Goal: Information Seeking & Learning: Find specific fact

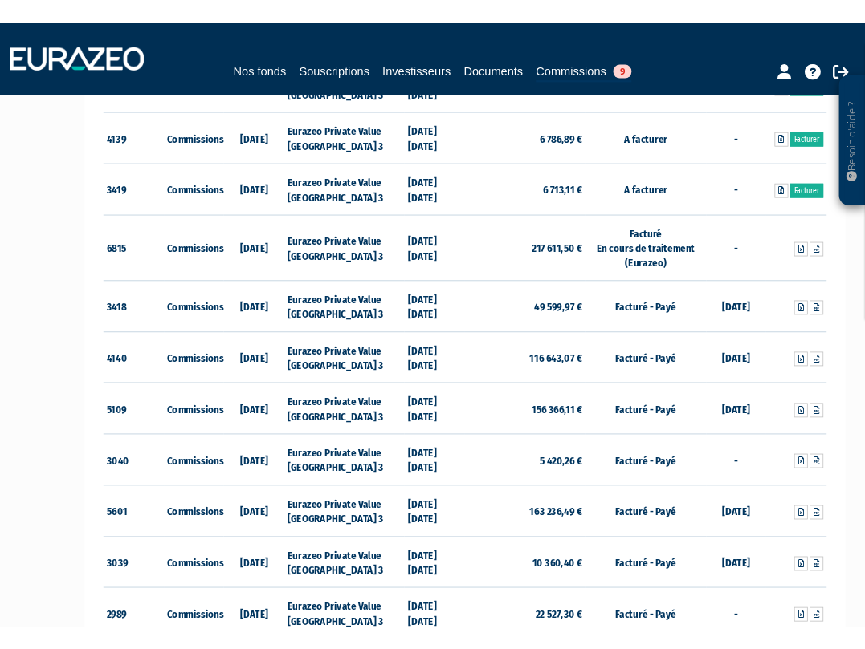
scroll to position [959, 0]
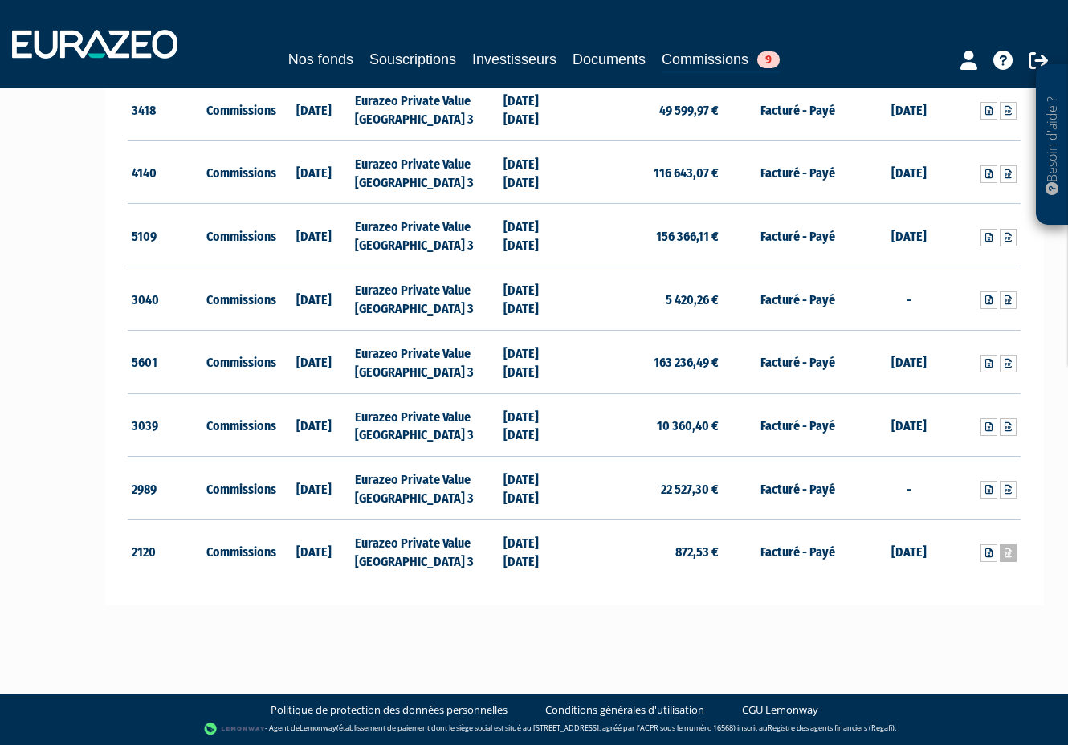
click at [1011, 556] on icon at bounding box center [1007, 553] width 7 height 10
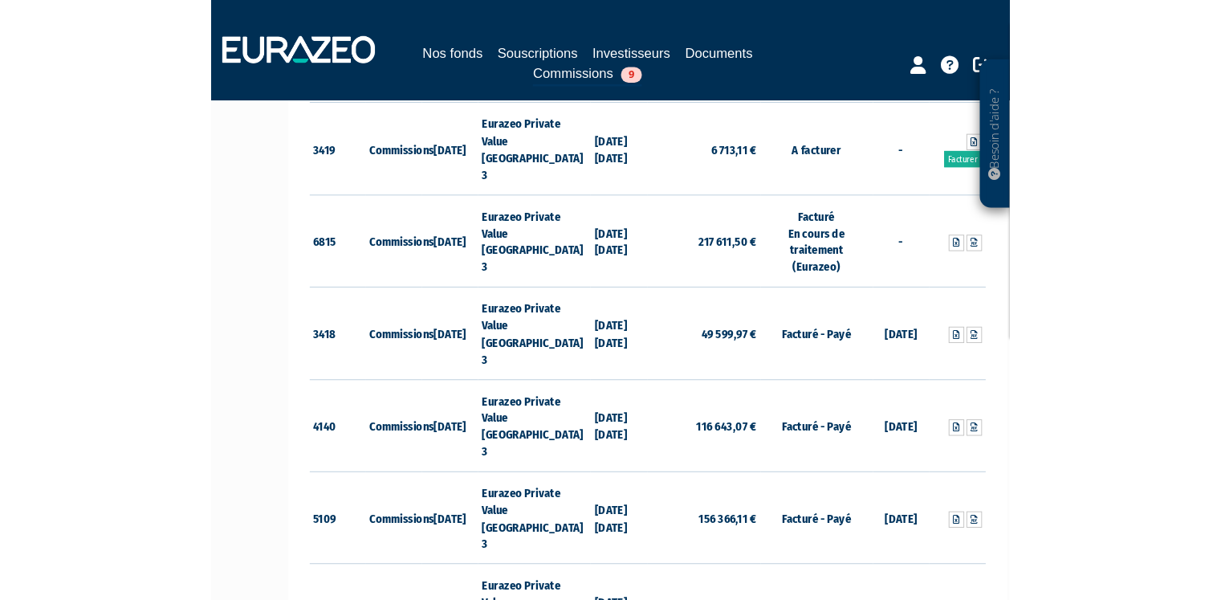
scroll to position [1093, 0]
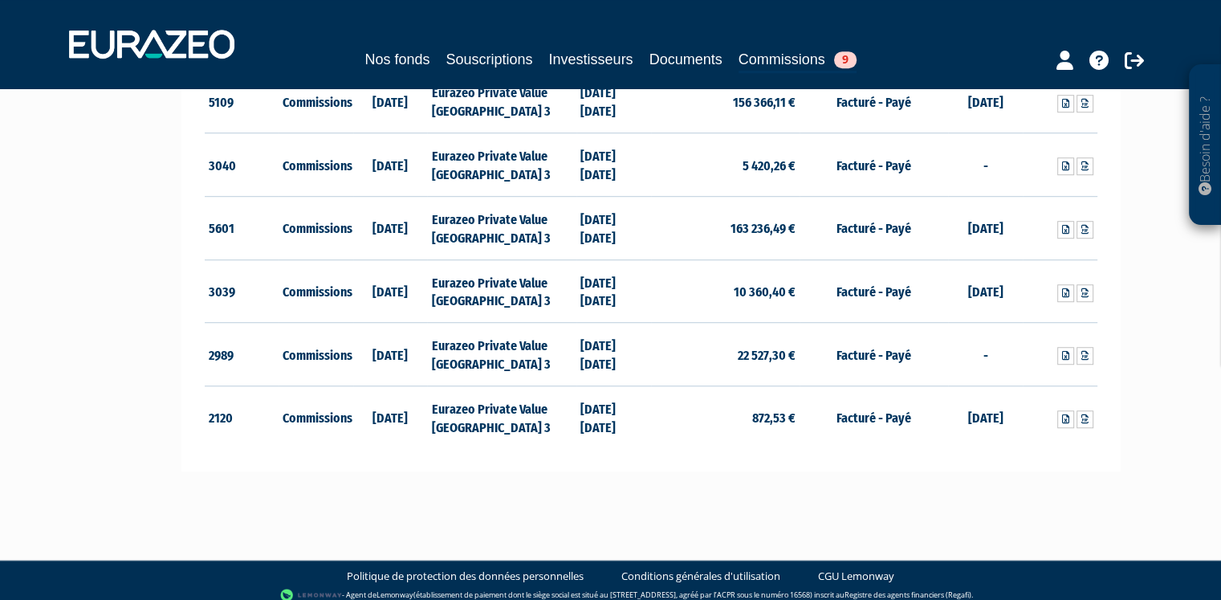
click at [1086, 356] on icon at bounding box center [1084, 356] width 7 height 10
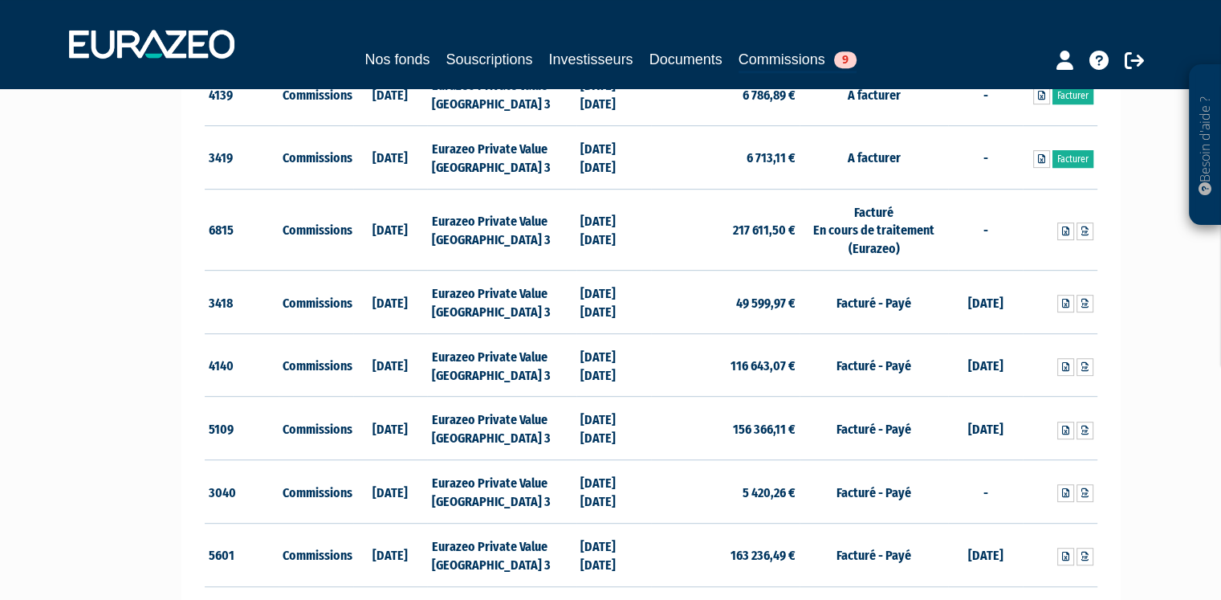
scroll to position [531, 0]
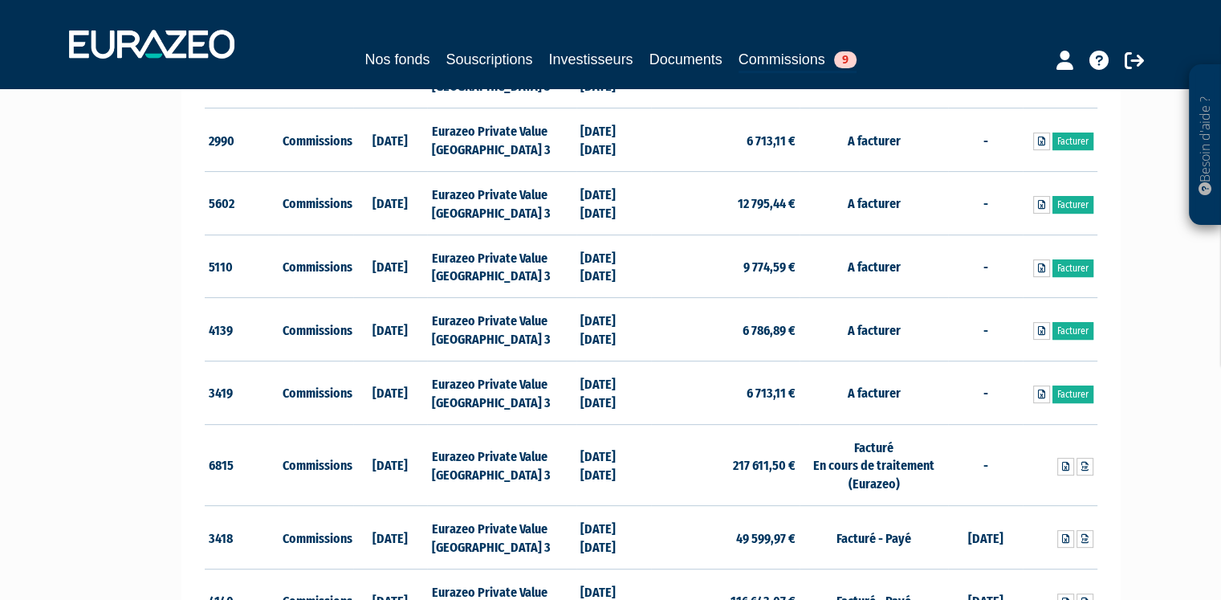
click at [480, 33] on div "Nos fonds Souscriptions Investisseurs Documents Commissions 9" at bounding box center [610, 43] width 1107 height 59
click at [482, 64] on link "Souscriptions" at bounding box center [489, 59] width 87 height 22
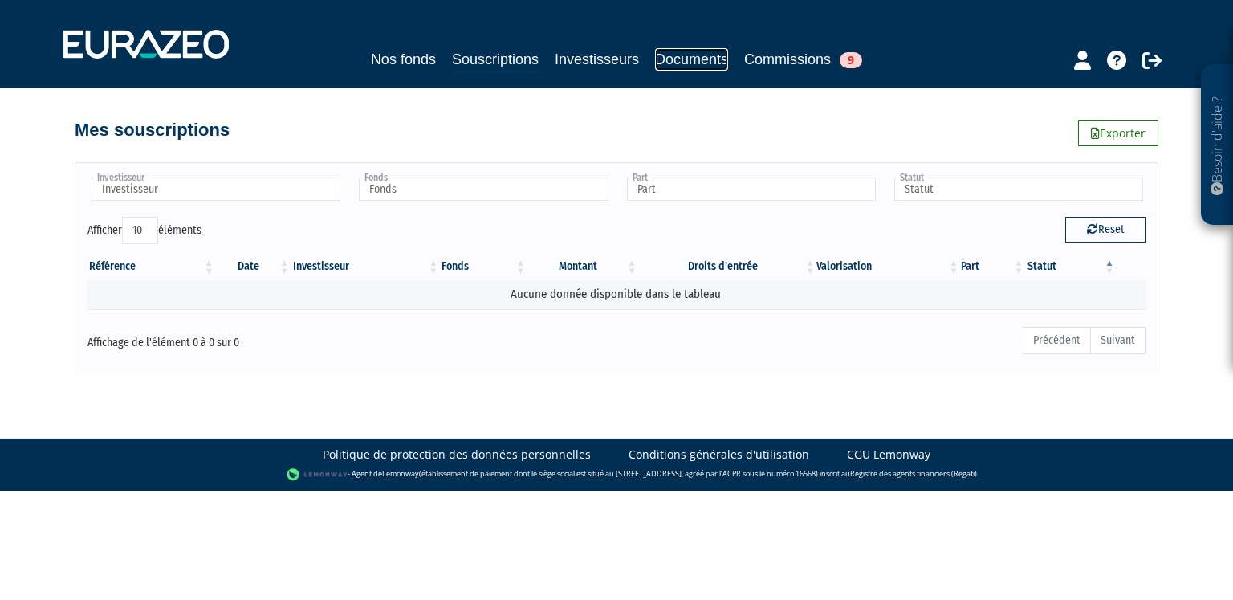
click at [657, 58] on link "Documents" at bounding box center [691, 59] width 73 height 22
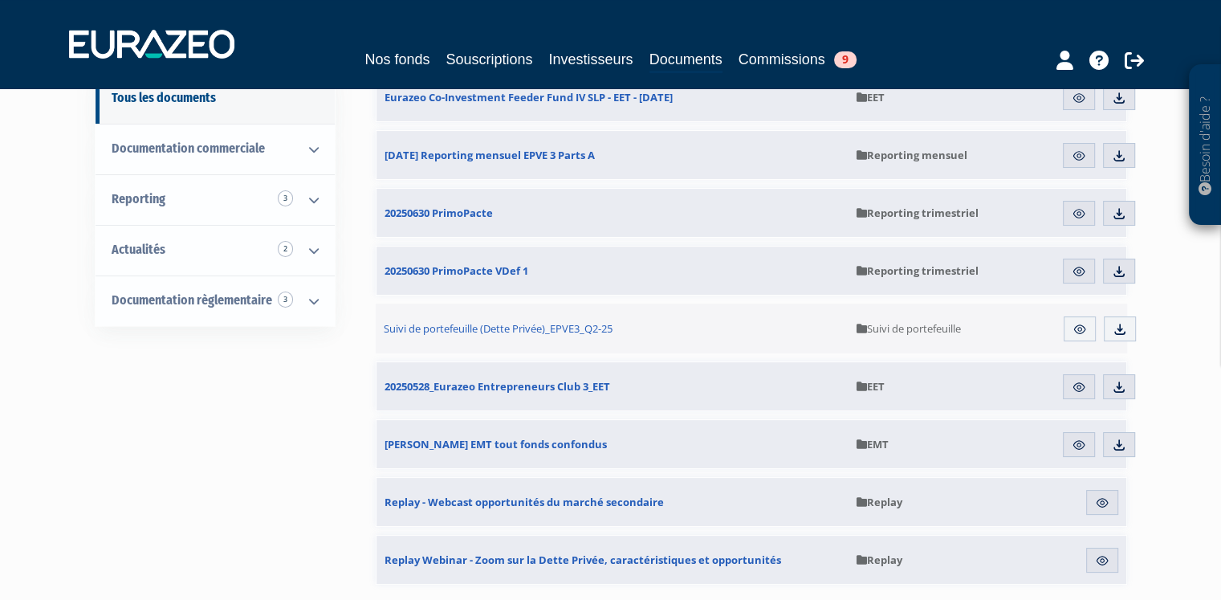
scroll to position [241, 0]
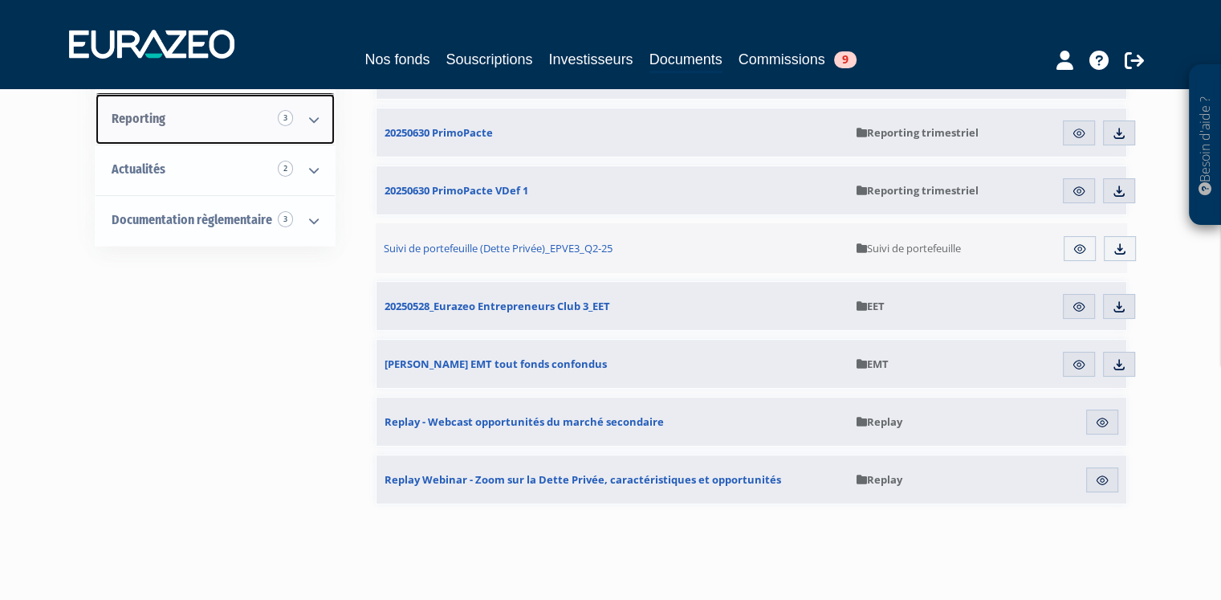
click at [308, 123] on icon at bounding box center [314, 120] width 42 height 50
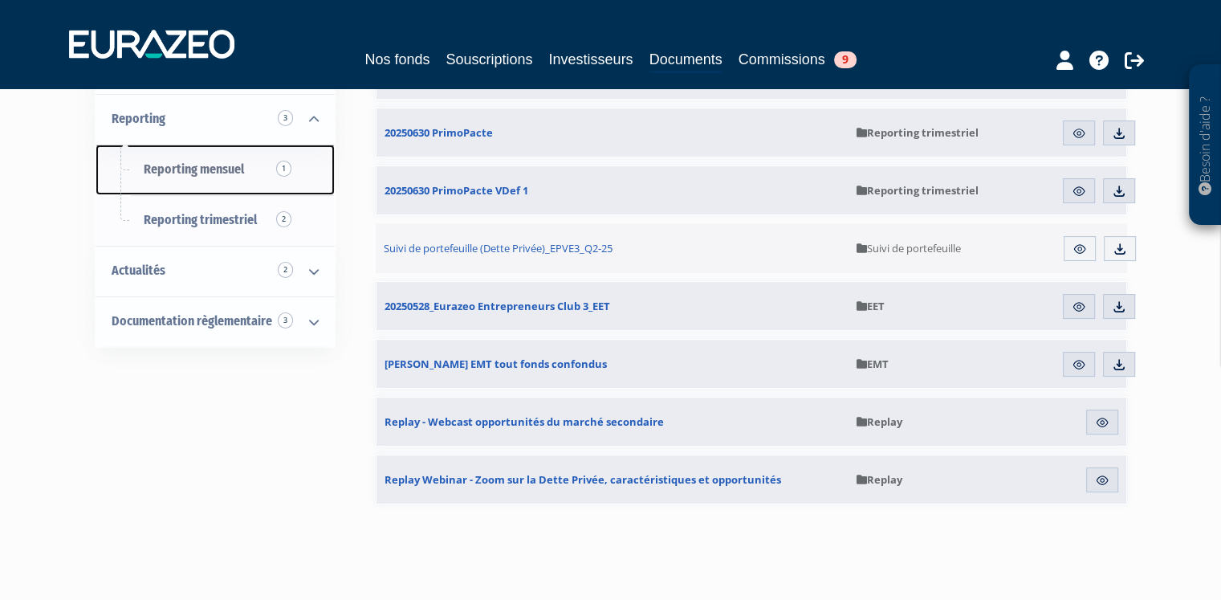
click at [276, 169] on span "1" at bounding box center [283, 169] width 15 height 16
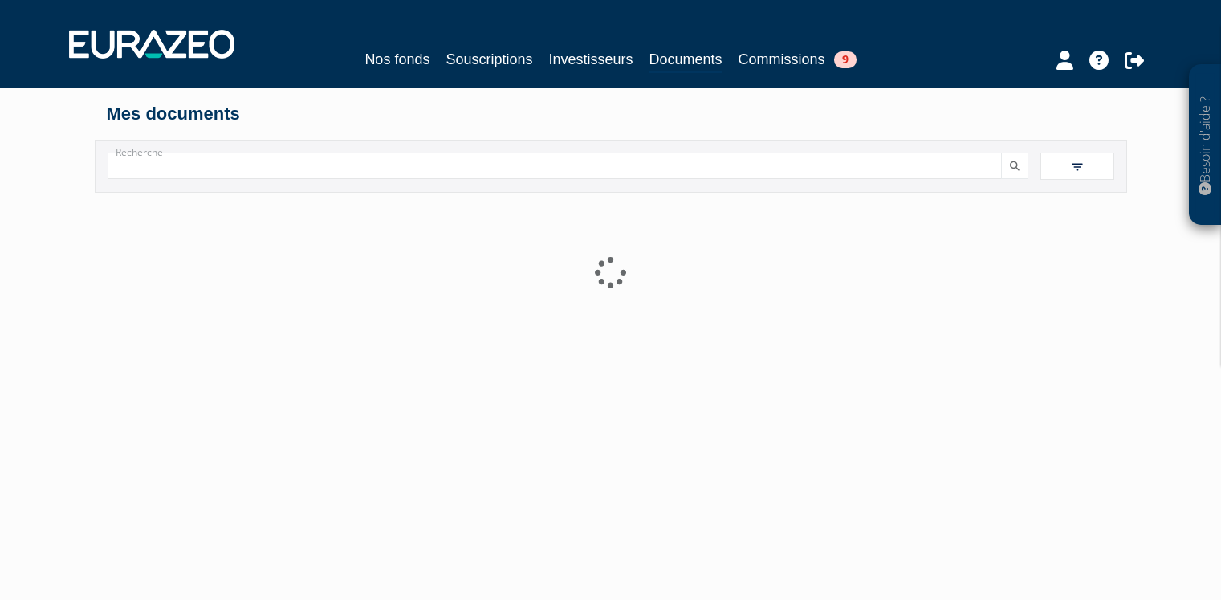
scroll to position [165, 0]
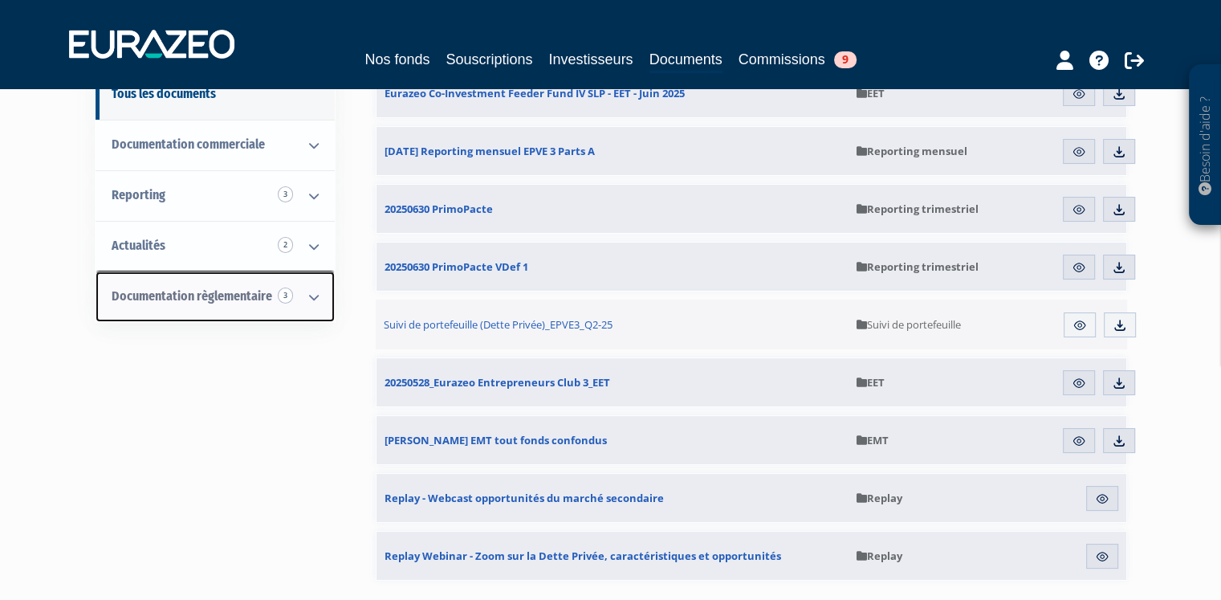
click at [311, 295] on icon at bounding box center [314, 297] width 42 height 50
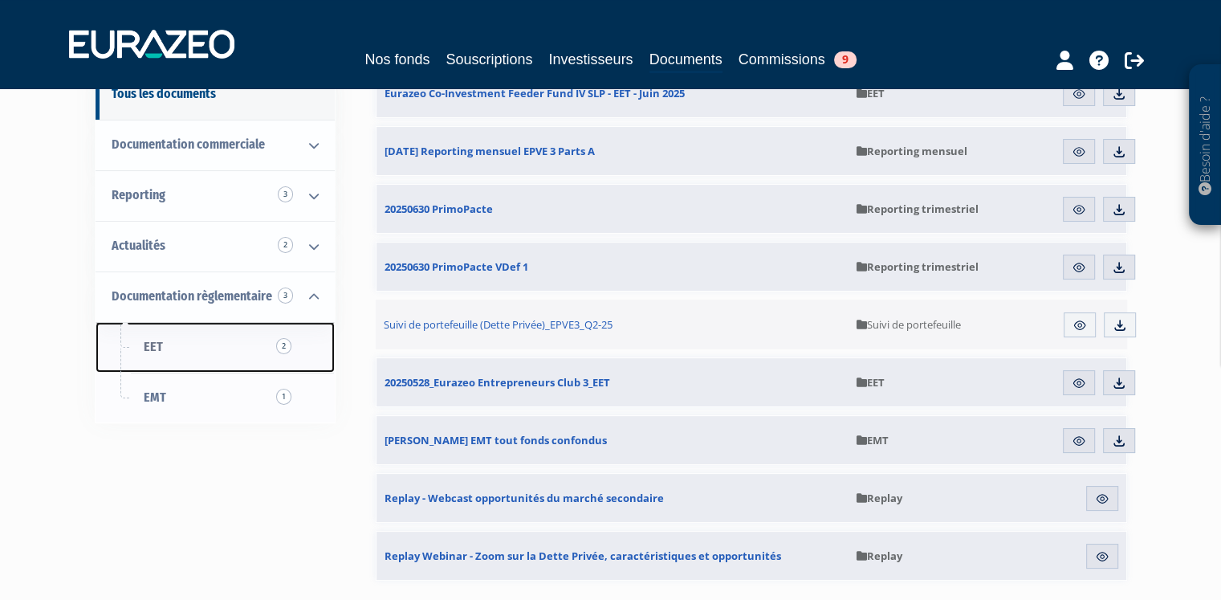
click at [279, 352] on link "EET 2" at bounding box center [215, 347] width 239 height 51
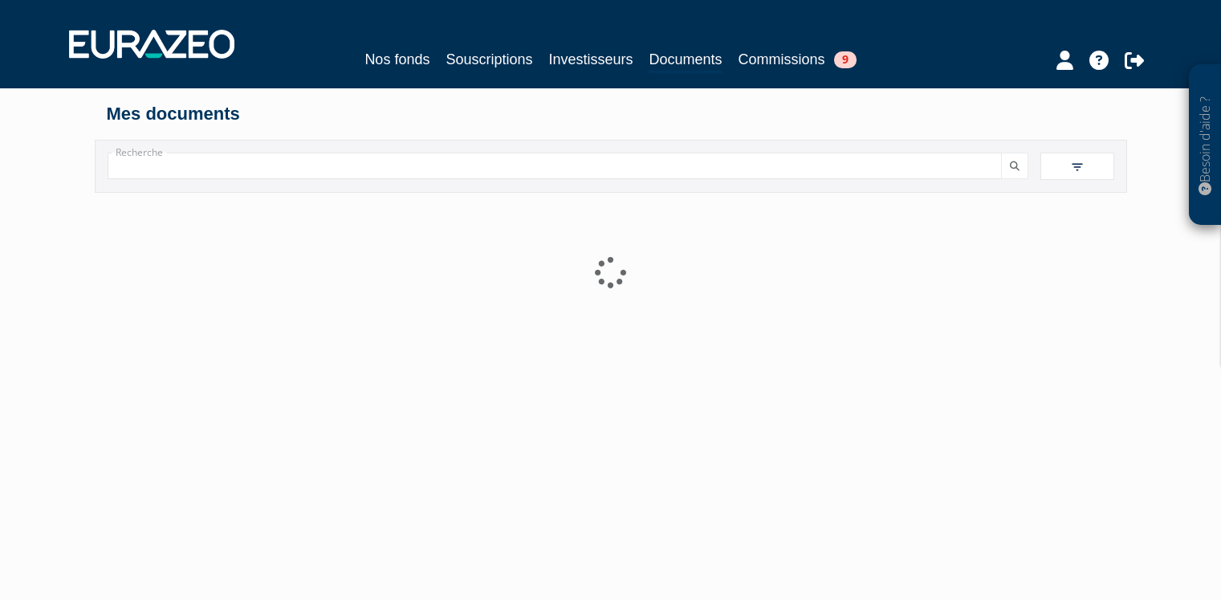
scroll to position [165, 0]
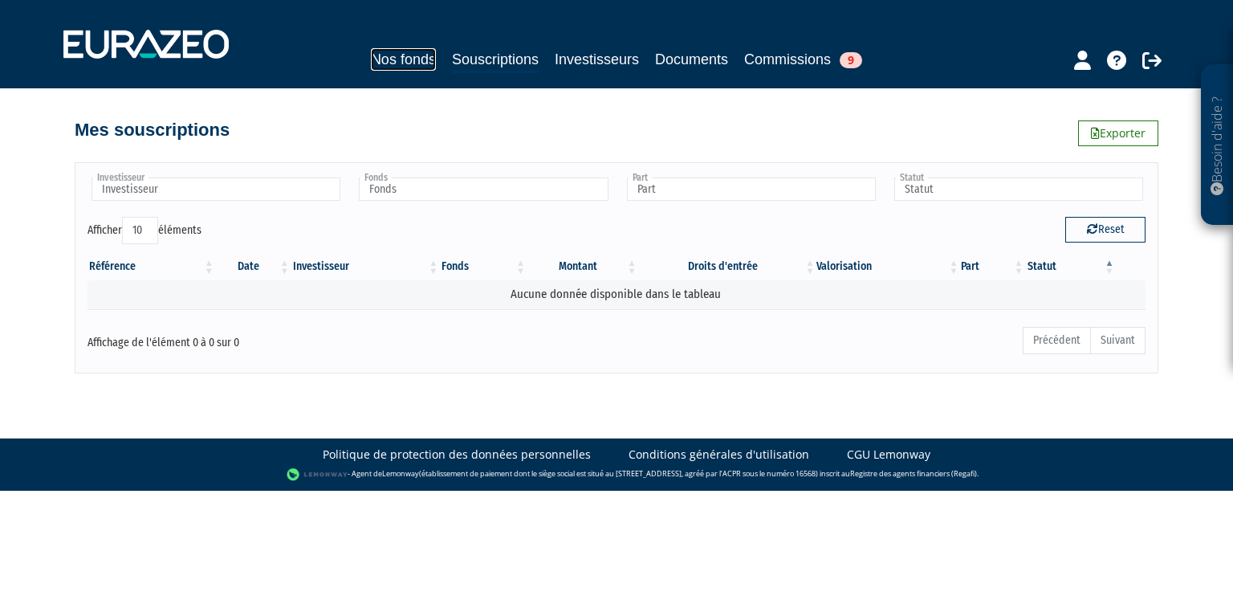
click at [404, 56] on link "Nos fonds" at bounding box center [403, 59] width 65 height 22
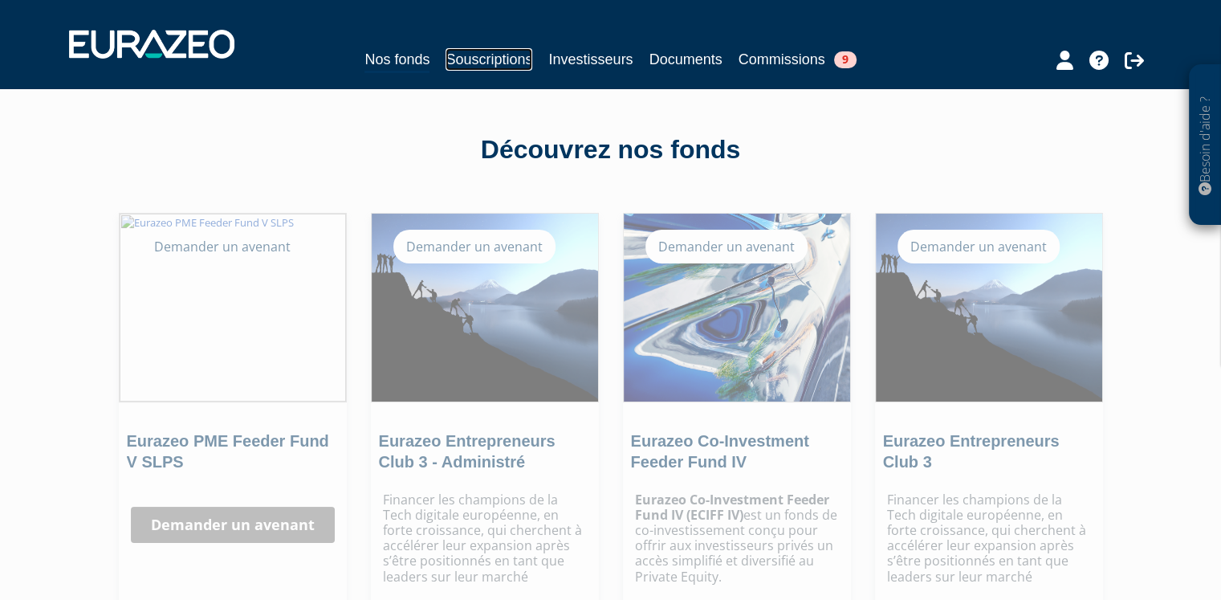
click at [497, 59] on link "Souscriptions" at bounding box center [489, 59] width 87 height 22
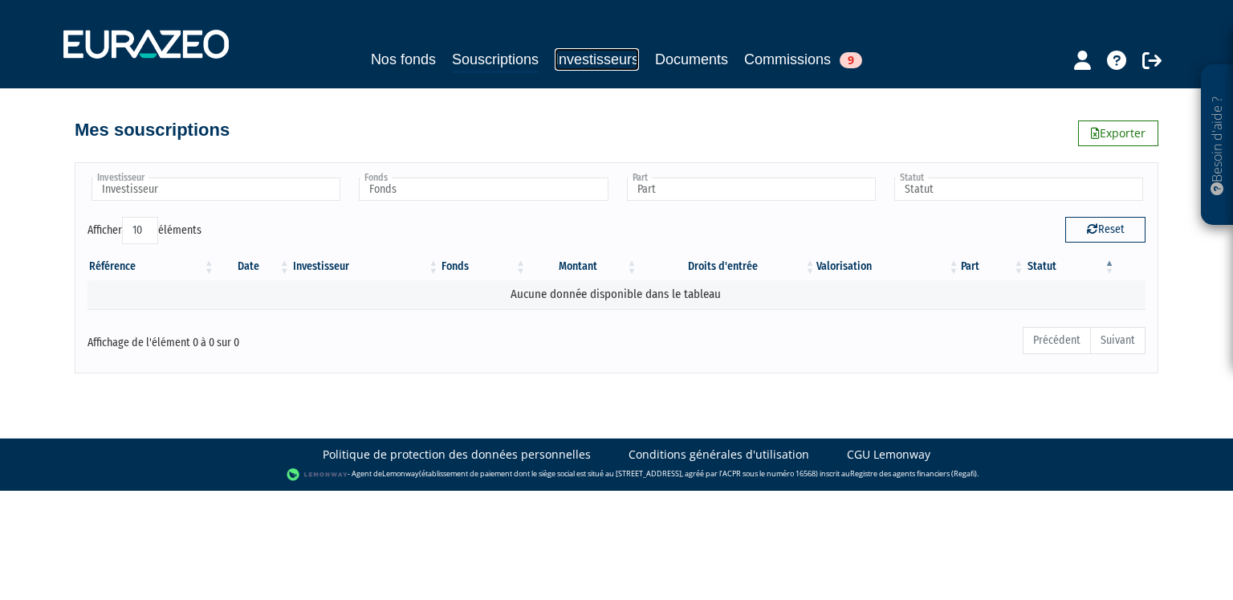
click at [572, 55] on link "Investisseurs" at bounding box center [597, 59] width 84 height 22
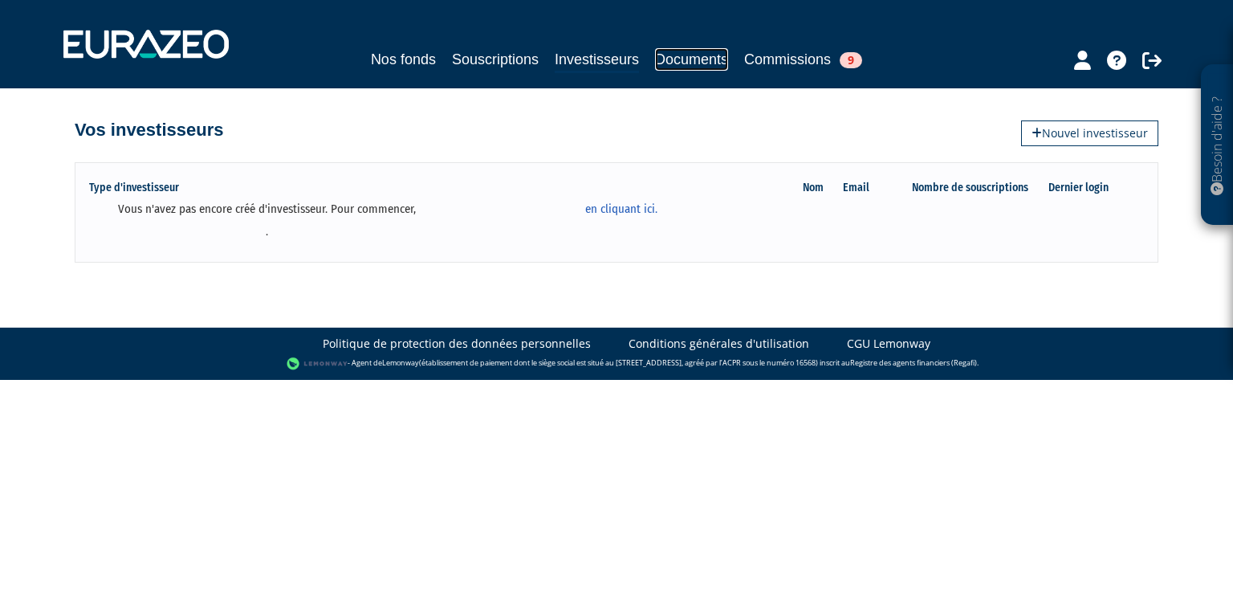
click at [691, 59] on link "Documents" at bounding box center [691, 59] width 73 height 22
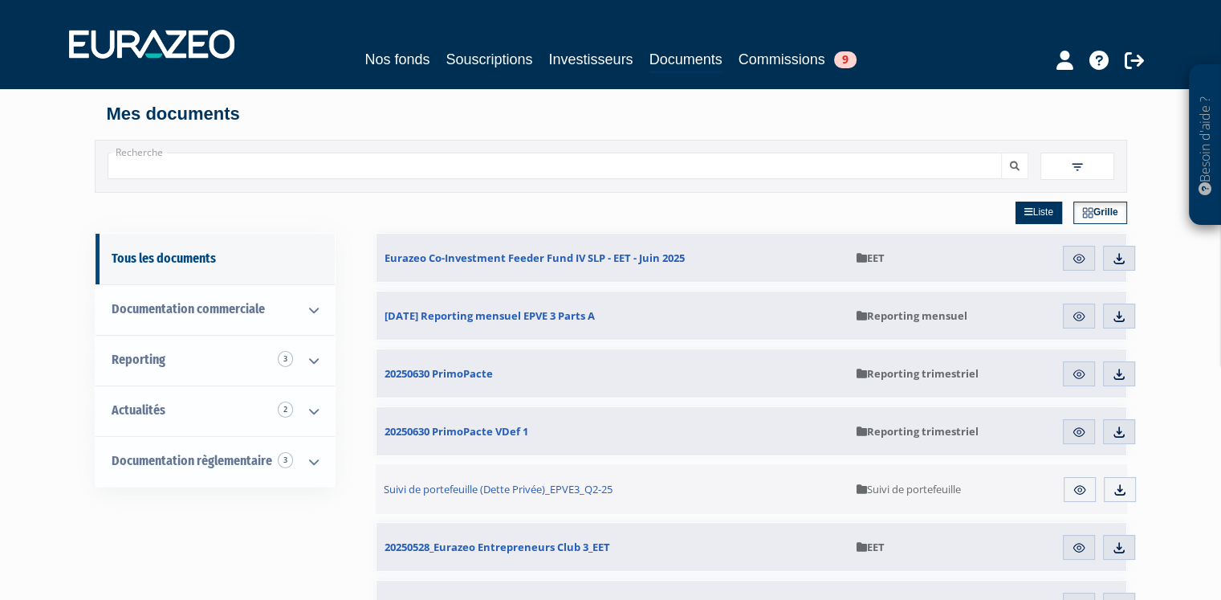
click at [859, 256] on icon at bounding box center [862, 258] width 10 height 10
click at [891, 378] on span "Reporting trimestriel" at bounding box center [918, 373] width 122 height 14
click at [554, 165] on input "Recherche" at bounding box center [555, 166] width 894 height 26
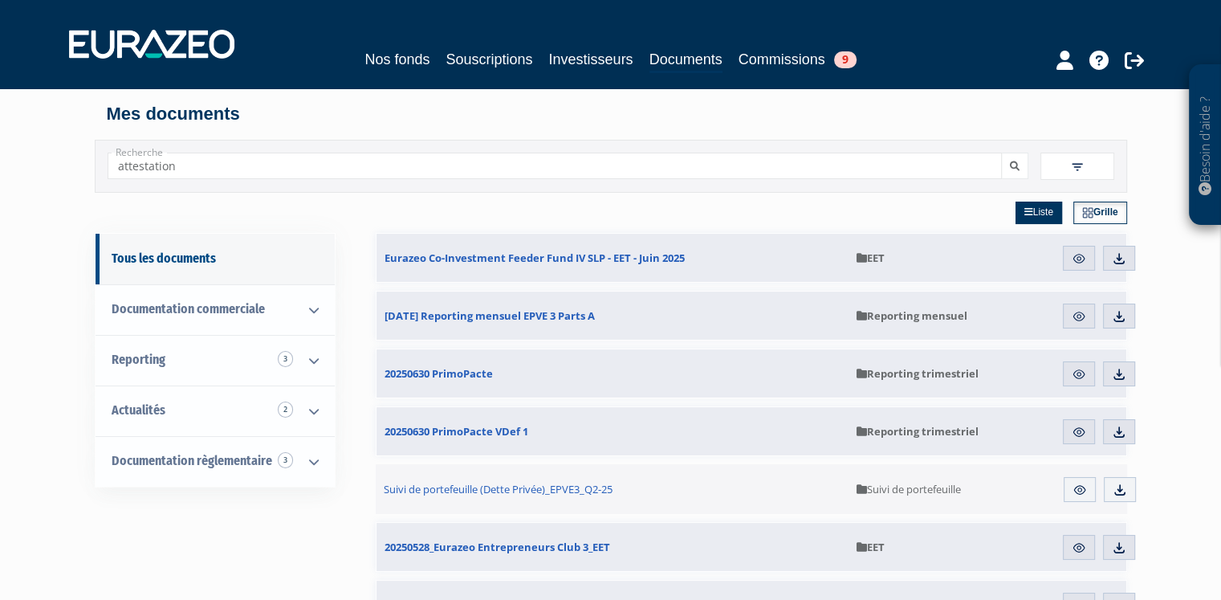
type input "attestation"
click at [1001, 153] on button "submit" at bounding box center [1014, 166] width 27 height 26
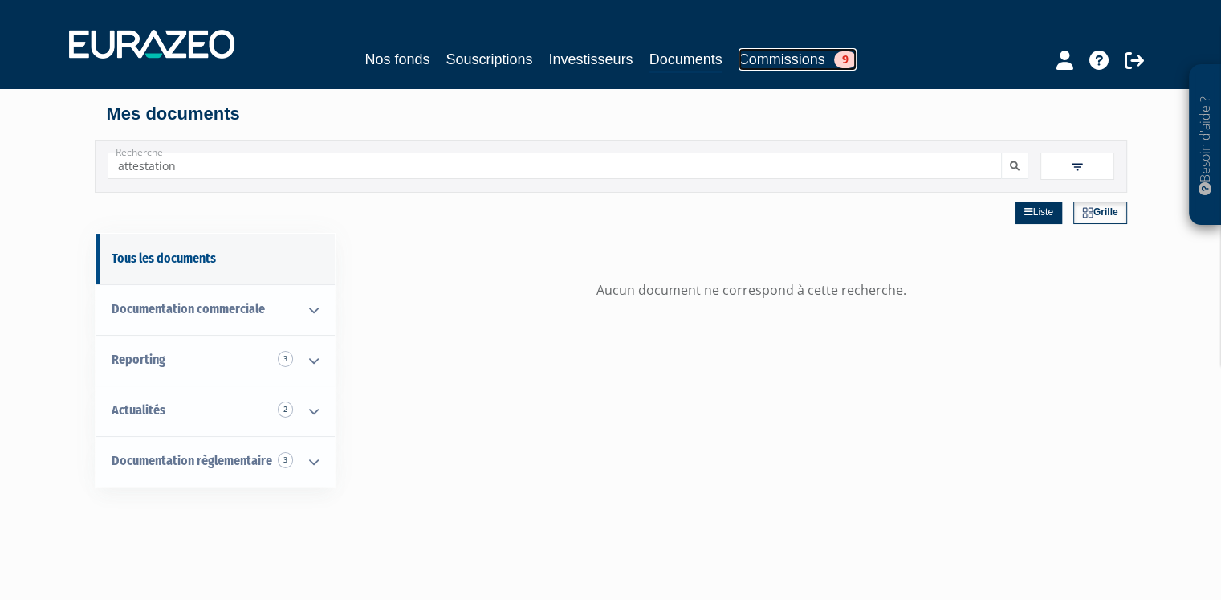
click at [758, 55] on link "Commissions 9" at bounding box center [798, 59] width 118 height 22
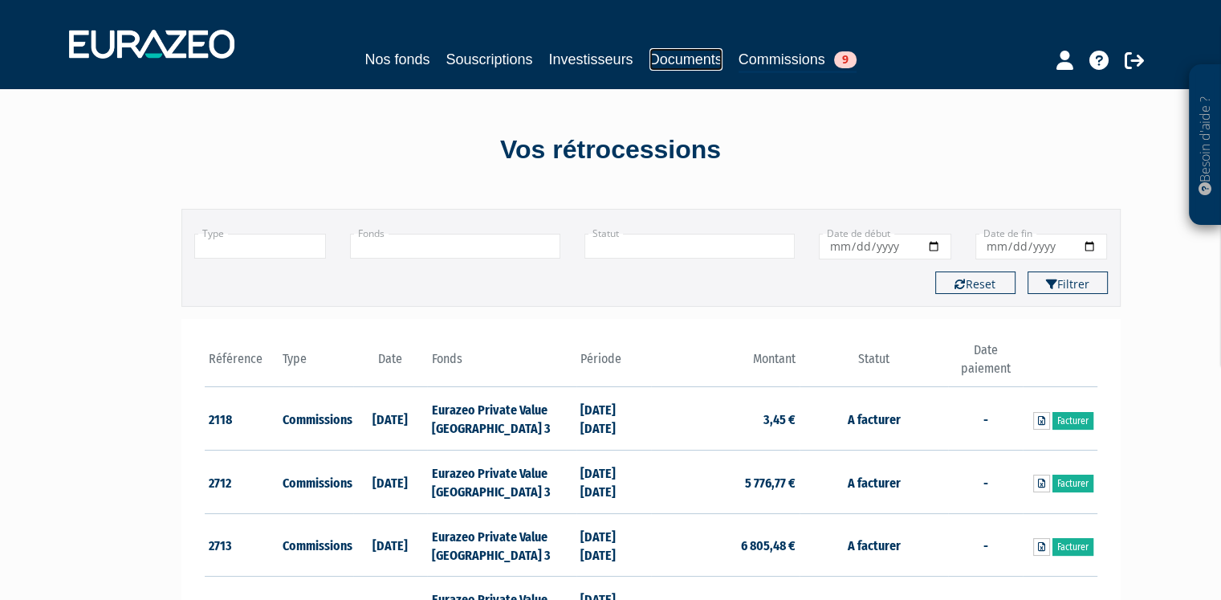
click at [691, 62] on link "Documents" at bounding box center [685, 59] width 73 height 22
